Goal: Check status: Check status

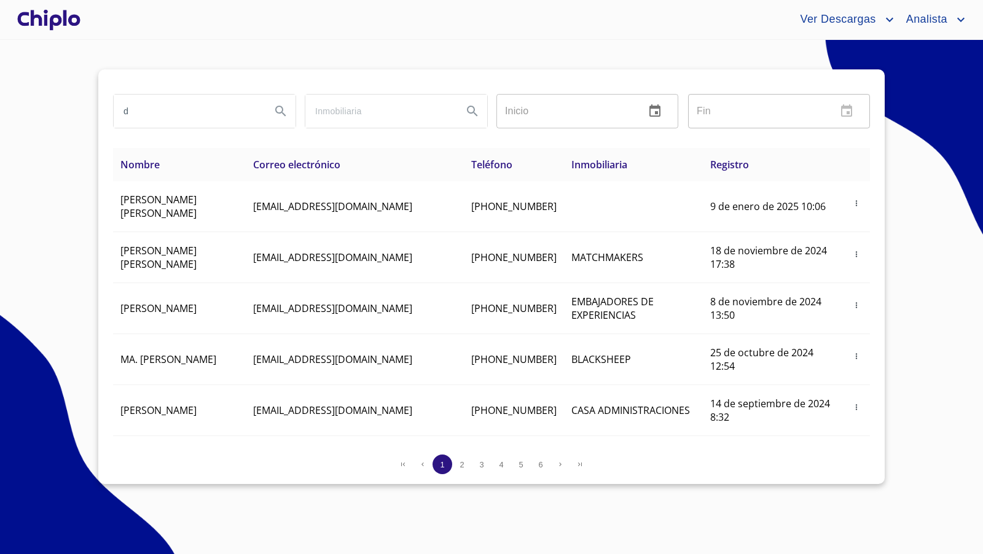
click at [185, 103] on input "d" at bounding box center [187, 111] width 147 height 33
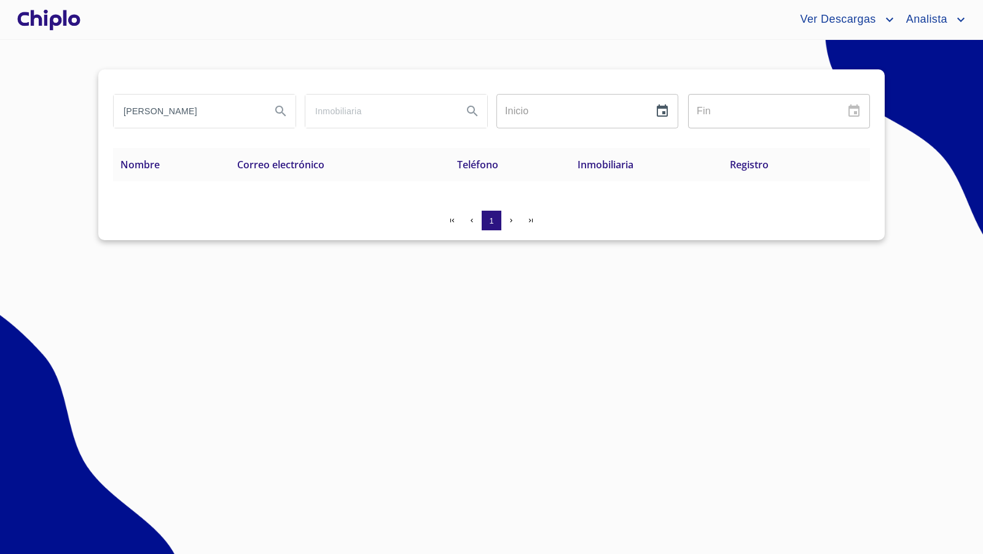
type input "[PERSON_NAME]"
click at [67, 25] on div at bounding box center [49, 19] width 68 height 39
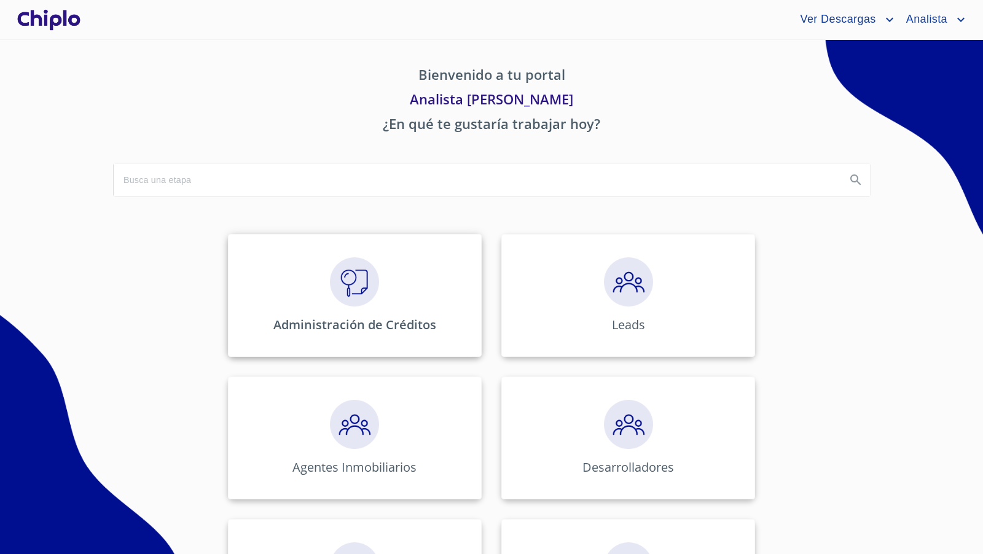
click at [356, 271] on img at bounding box center [354, 281] width 49 height 49
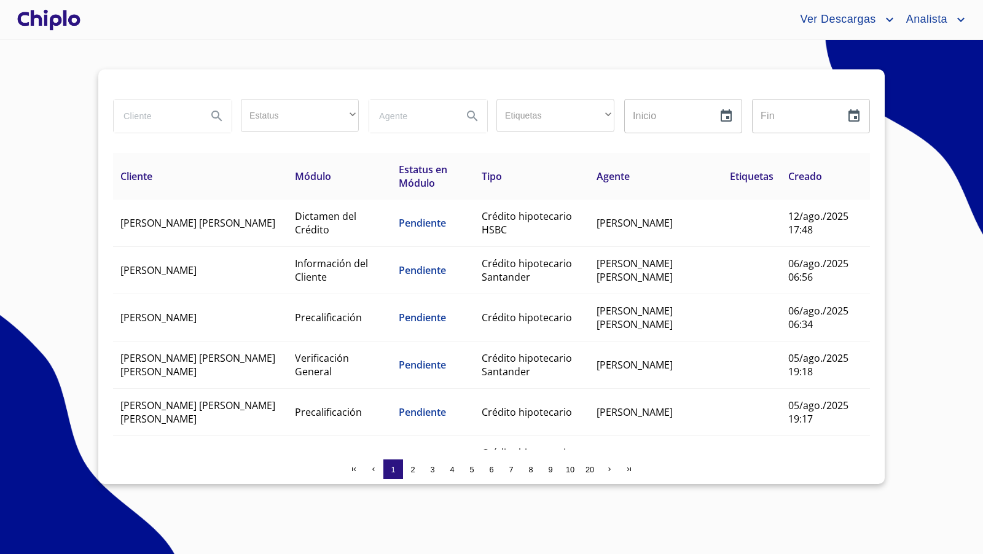
click at [148, 109] on input "search" at bounding box center [156, 116] width 84 height 33
type input "[PERSON_NAME]"
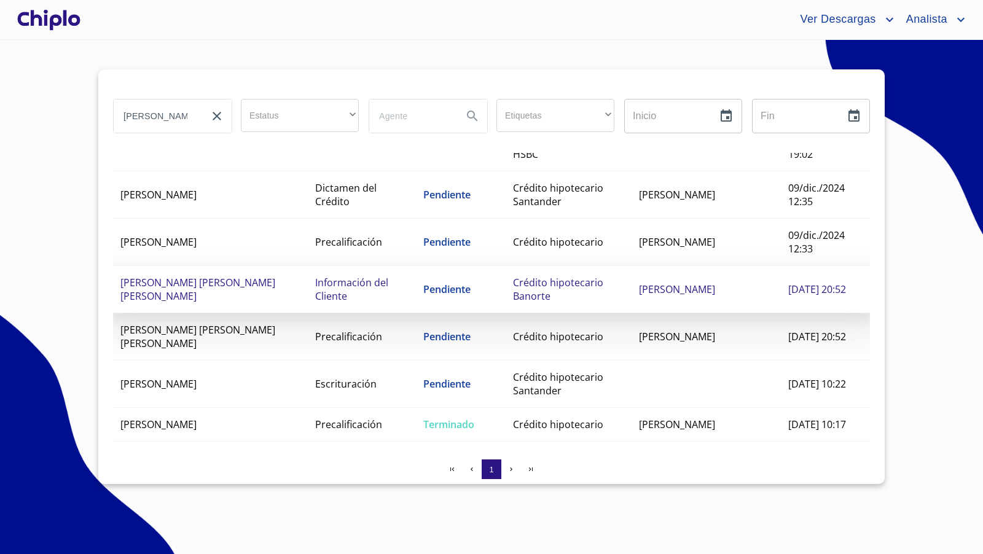
scroll to position [95, 0]
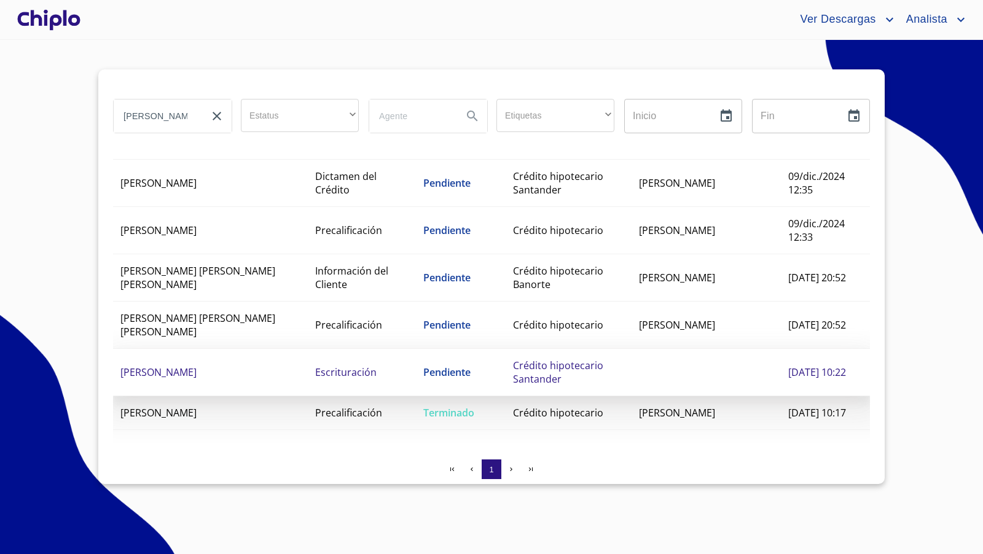
click at [315, 365] on span "Escrituración" at bounding box center [345, 372] width 61 height 14
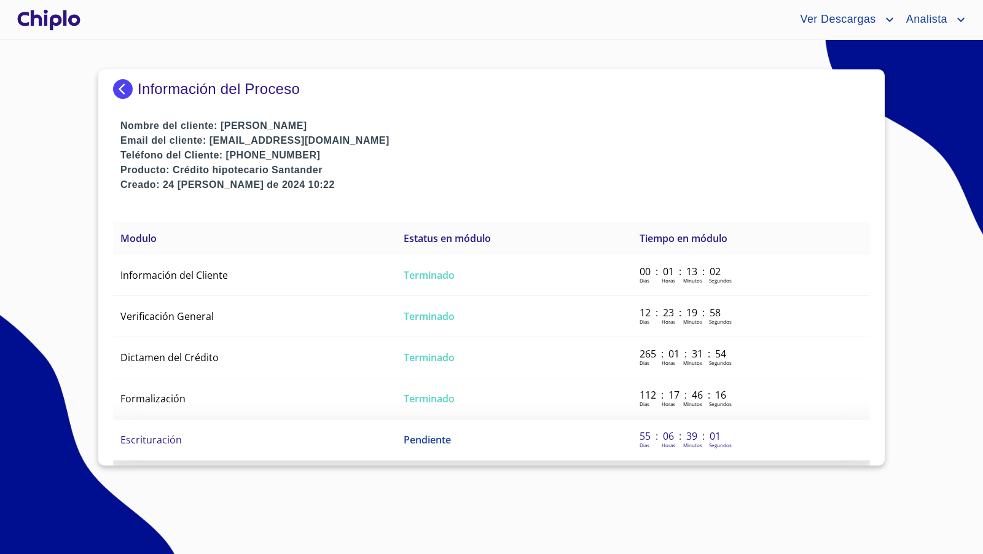
click at [158, 435] on span "Escrituración" at bounding box center [150, 440] width 61 height 14
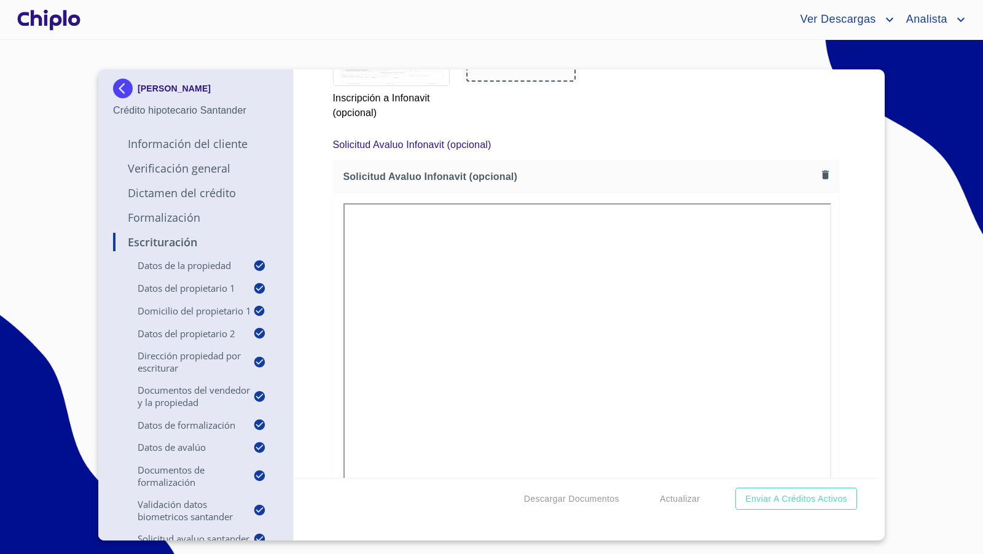
scroll to position [10614, 0]
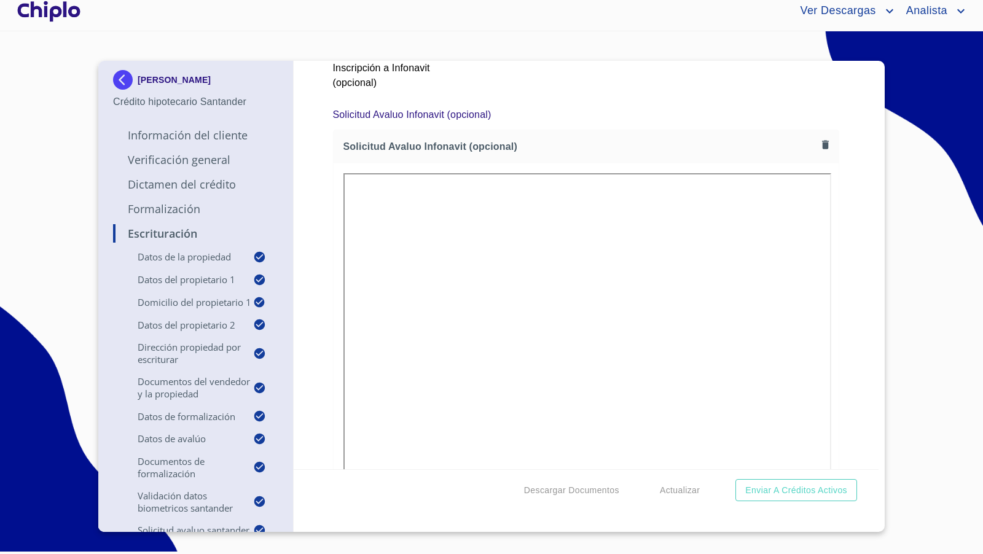
scroll to position [10636, 0]
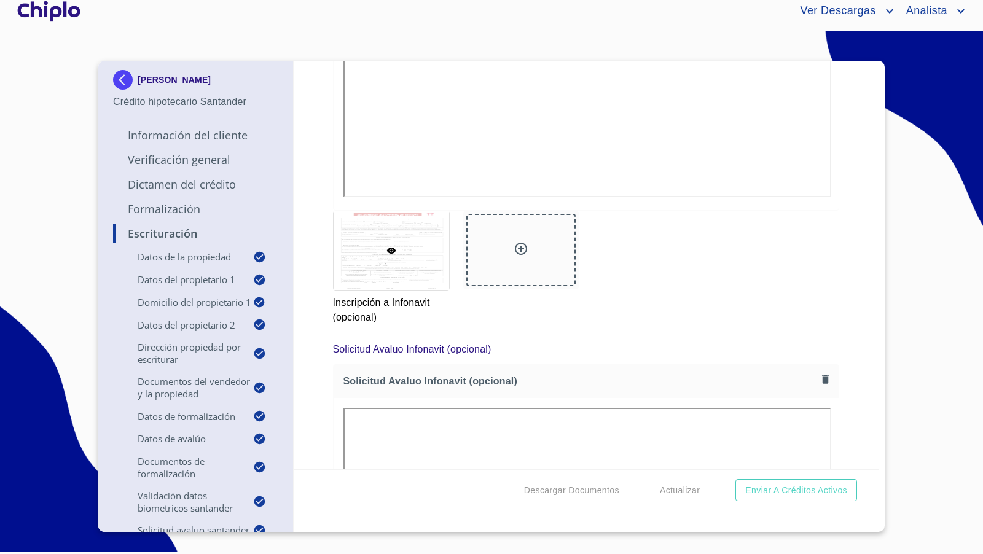
scroll to position [0, 0]
click at [869, 326] on div "Escrituración Datos de la propiedad Tipo de propiedad   * DEPARTAMENTO ​ Años d…" at bounding box center [586, 265] width 585 height 408
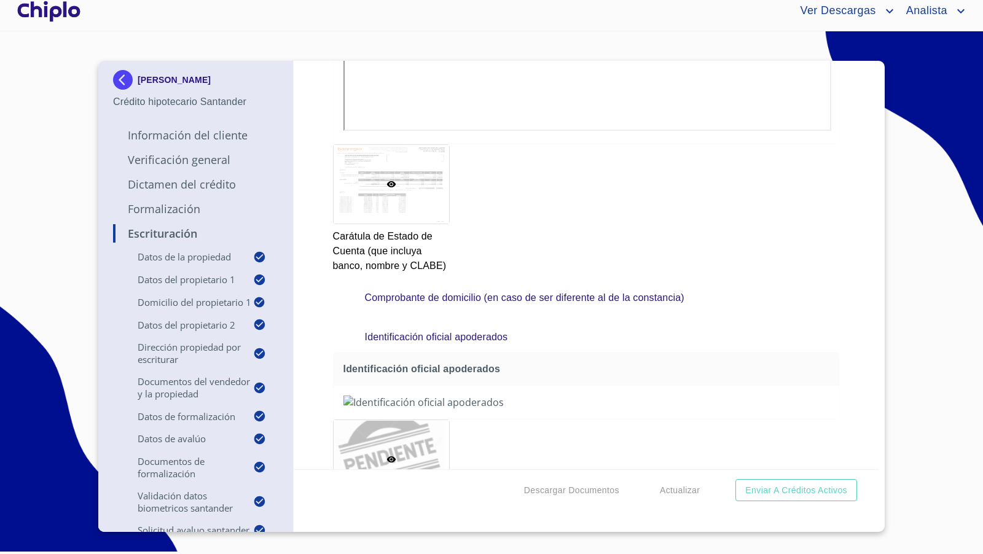
scroll to position [3185, 0]
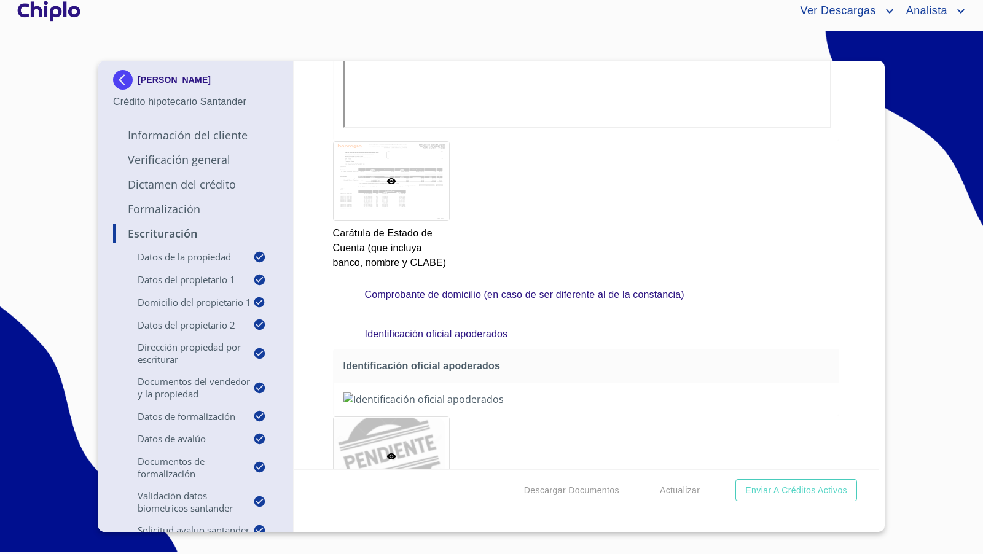
click at [848, 346] on div "Escrituración Datos de la propiedad Tipo de propiedad   * DEPARTAMENTO ​ Años d…" at bounding box center [586, 265] width 585 height 408
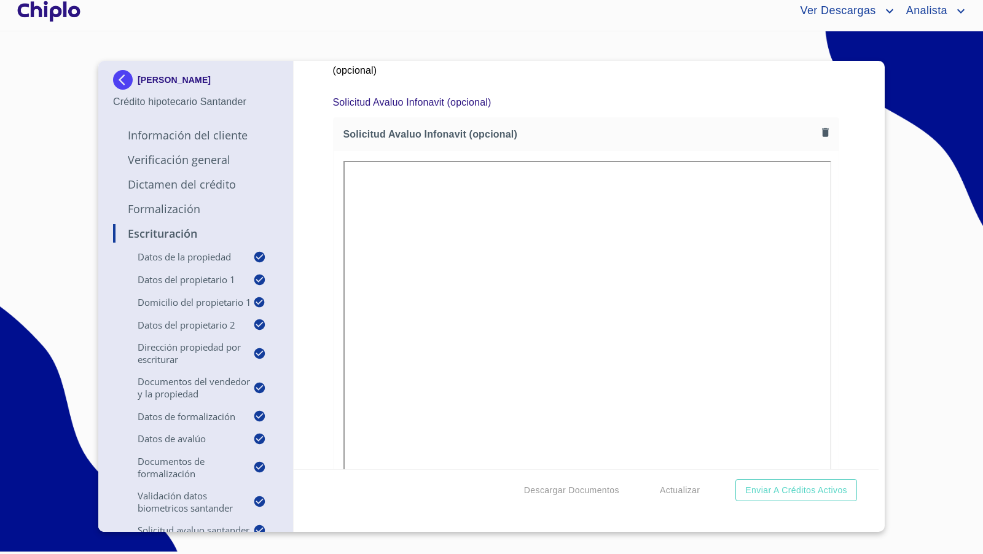
scroll to position [10645, 0]
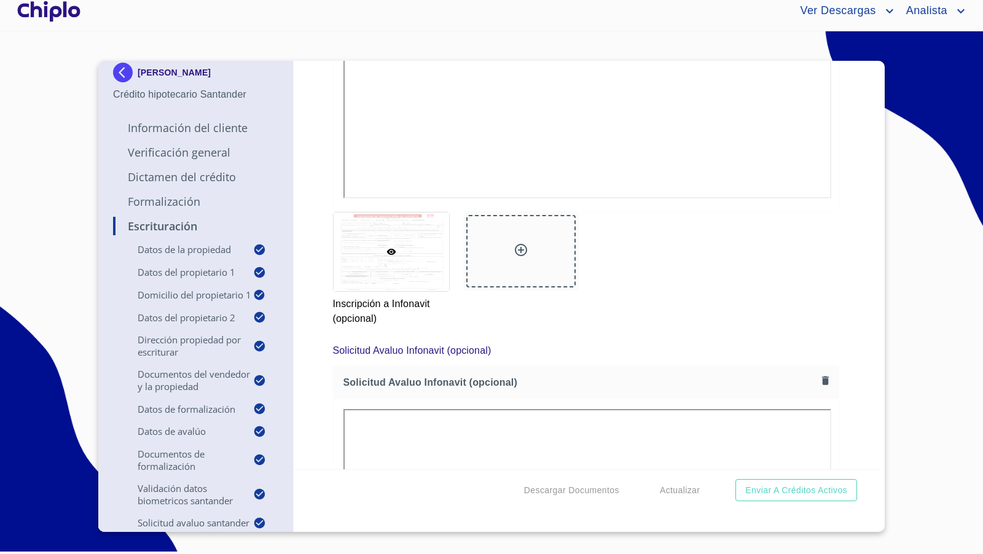
scroll to position [10401, 0]
